Goal: Task Accomplishment & Management: Use online tool/utility

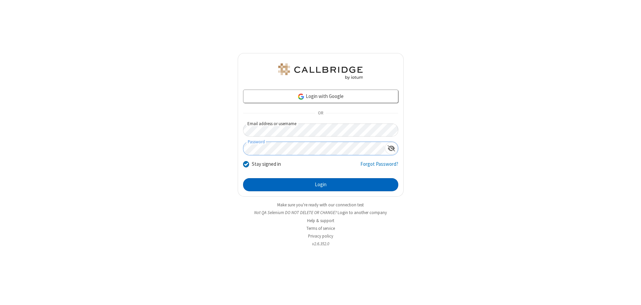
click at [321, 184] on button "Login" at bounding box center [320, 184] width 155 height 13
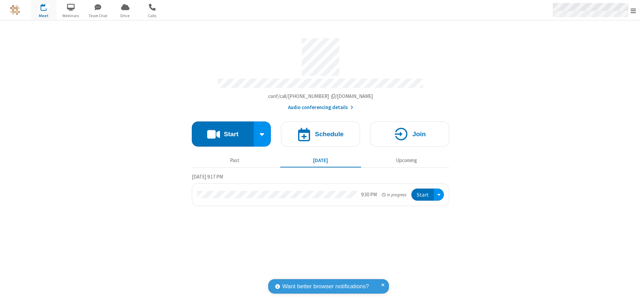
click at [634, 10] on span "Open menu" at bounding box center [633, 10] width 5 height 7
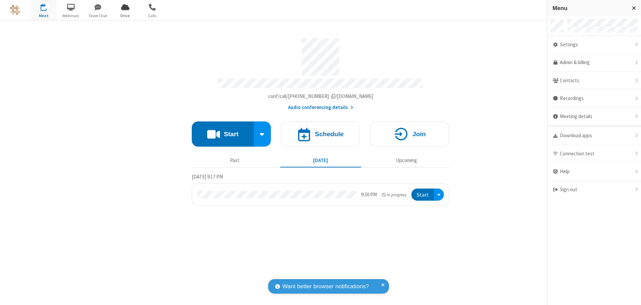
click at [125, 15] on span "Drive" at bounding box center [125, 16] width 25 height 6
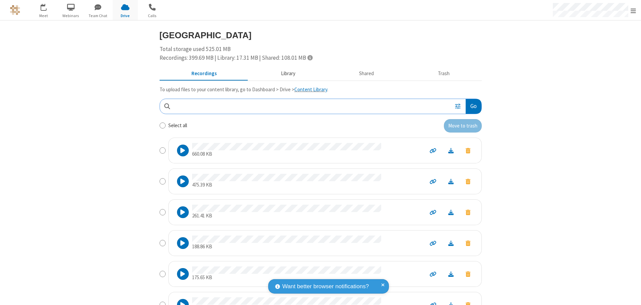
click at [285, 73] on button "Library" at bounding box center [288, 73] width 78 height 13
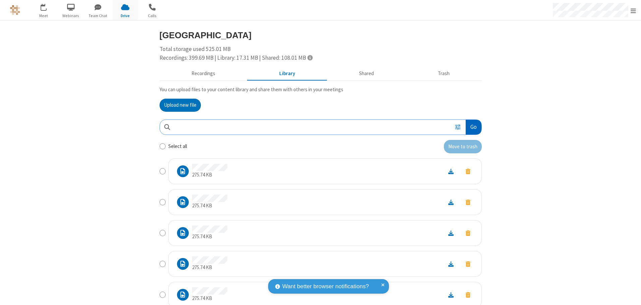
click at [471, 127] on button "Go" at bounding box center [473, 127] width 15 height 15
click at [177, 105] on button "Upload new file" at bounding box center [180, 105] width 41 height 13
